Goal: Transaction & Acquisition: Purchase product/service

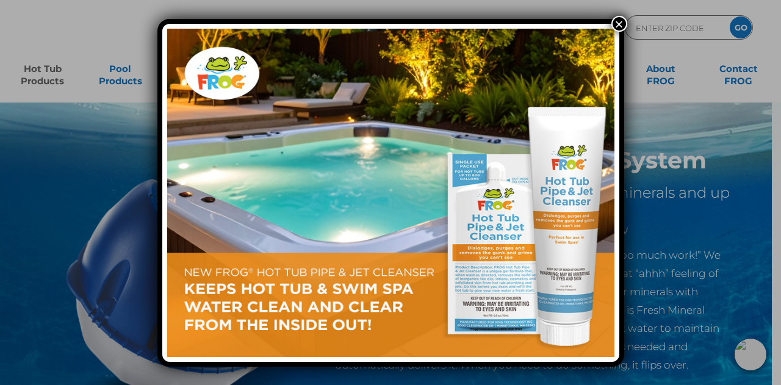
click at [616, 21] on button "×" at bounding box center [619, 24] width 16 height 16
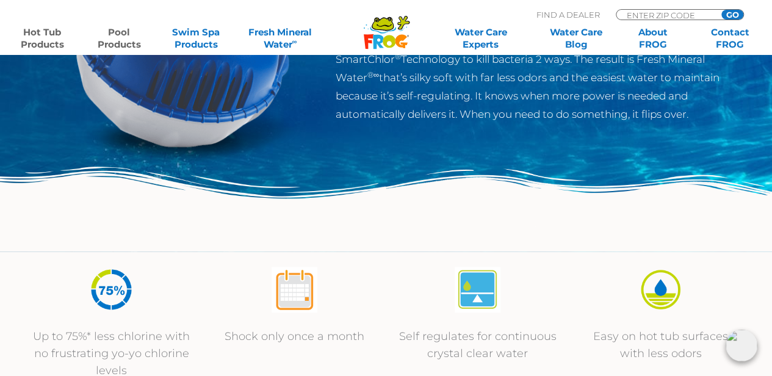
scroll to position [366, 0]
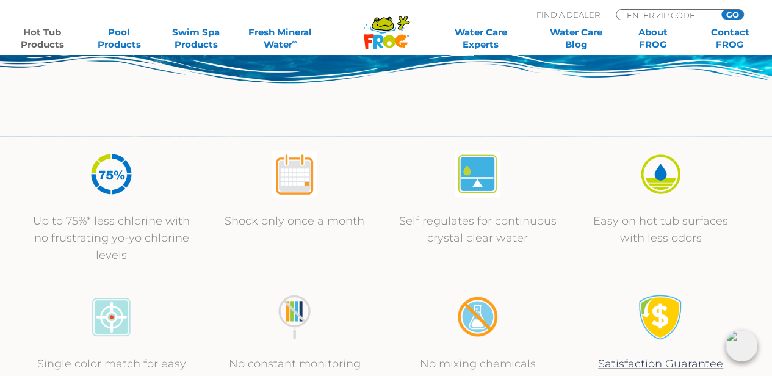
click at [51, 38] on link "Hot Tub Products" at bounding box center [42, 38] width 60 height 24
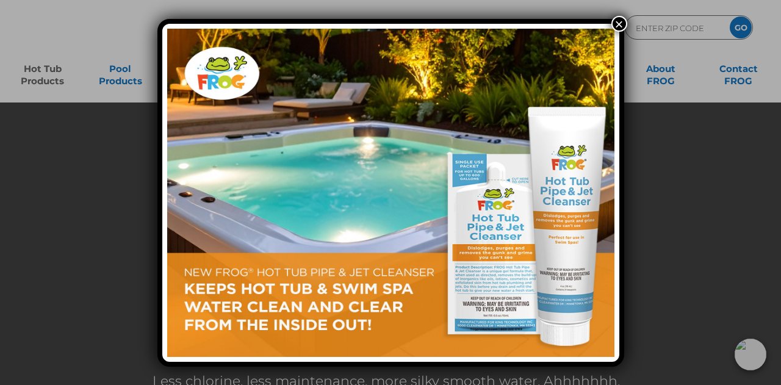
click at [619, 21] on button "×" at bounding box center [619, 24] width 16 height 16
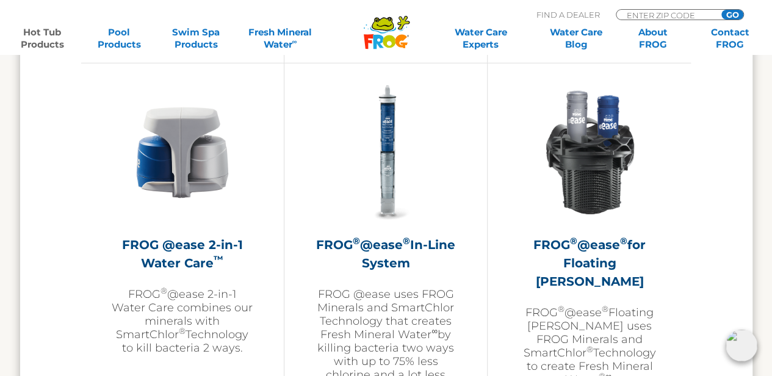
scroll to position [1831, 0]
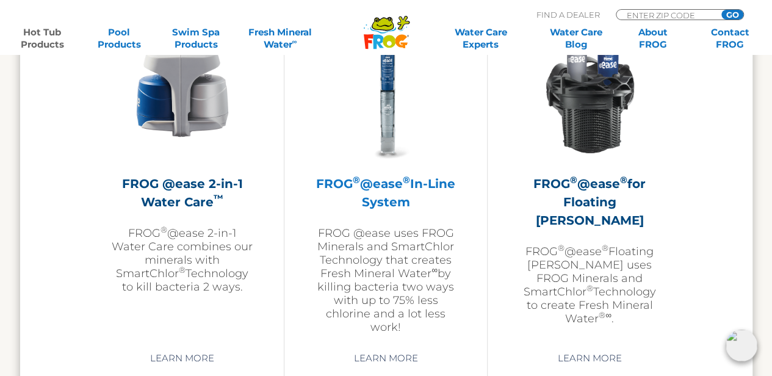
click at [410, 199] on h2 "FROG ® @ease ® In-Line System" at bounding box center [386, 193] width 142 height 37
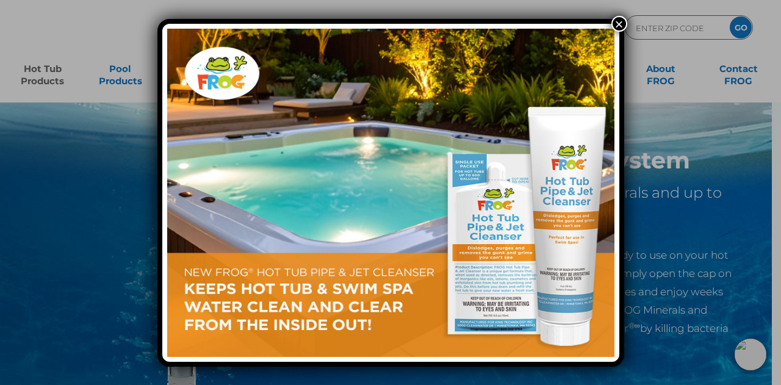
click at [617, 24] on button "×" at bounding box center [619, 24] width 16 height 16
